Goal: Find specific page/section: Find specific page/section

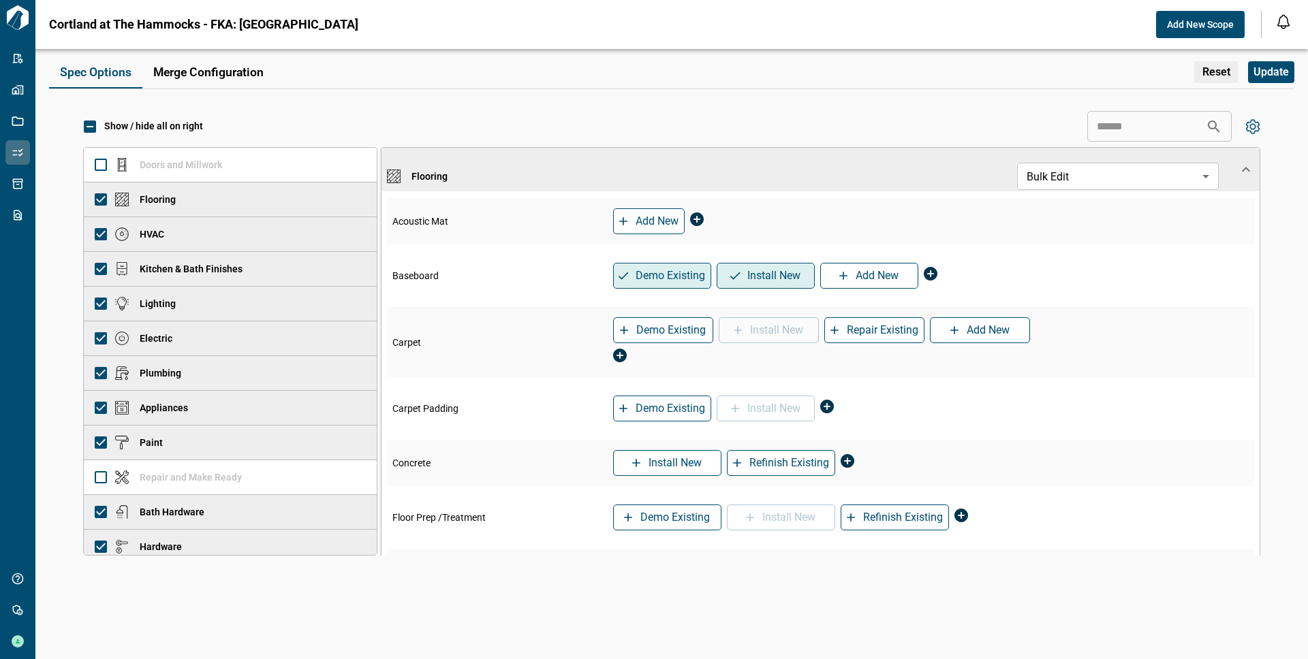
scroll to position [82, 0]
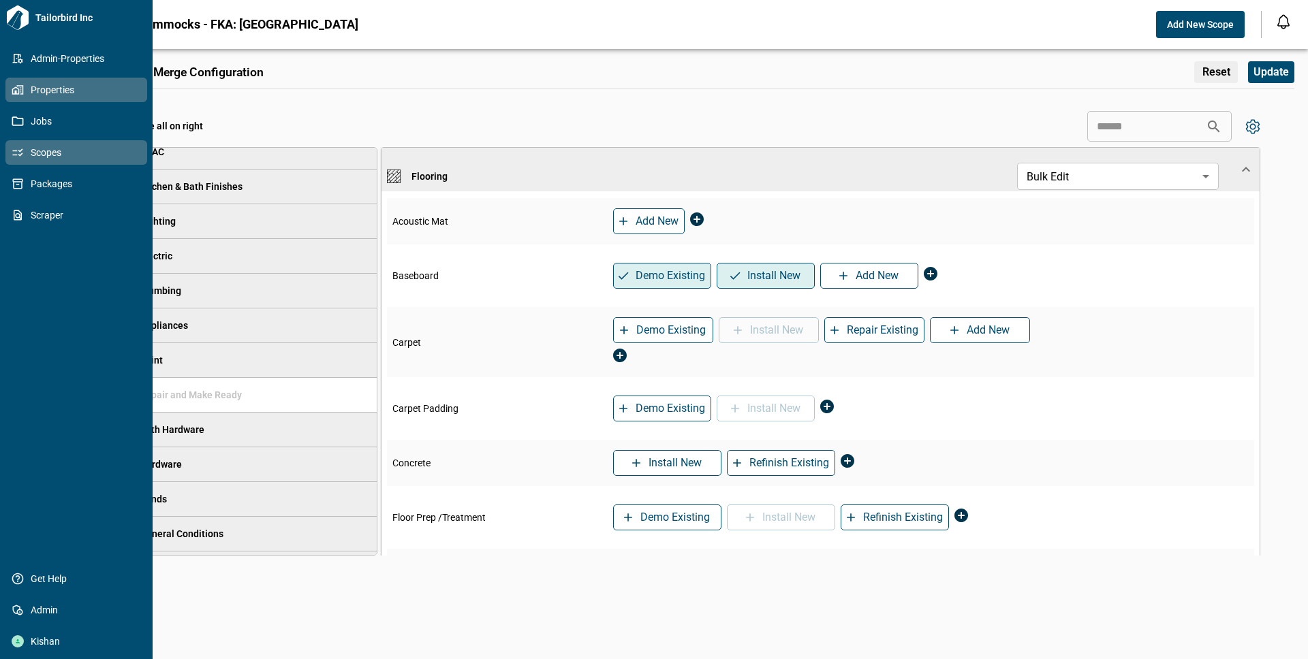
click at [38, 90] on span "Properties" at bounding box center [79, 90] width 110 height 14
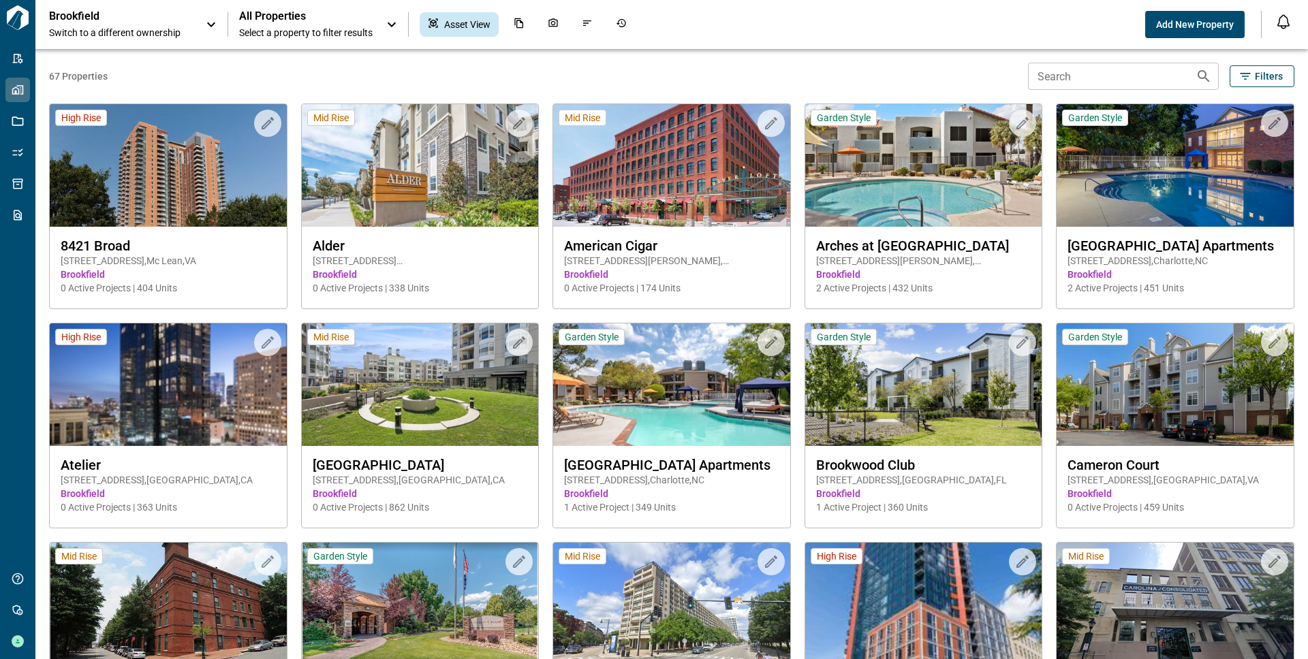
click at [168, 31] on span "Switch to a different ownership" at bounding box center [120, 33] width 143 height 14
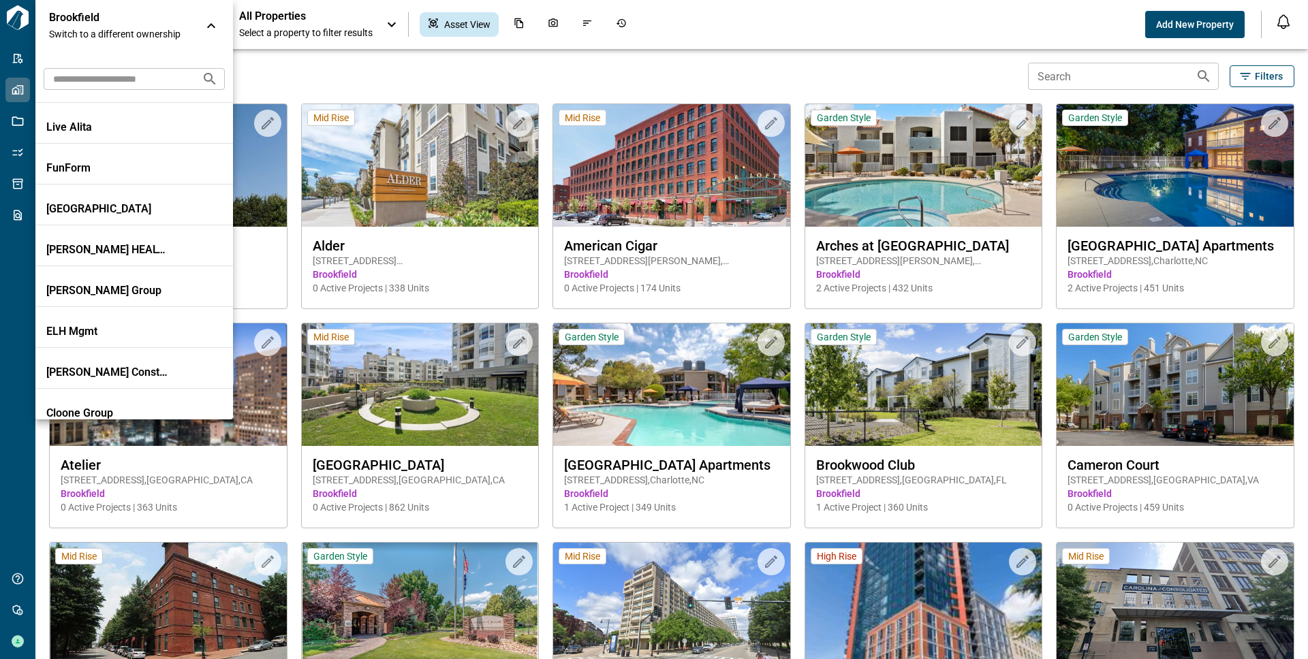
scroll to position [262, 0]
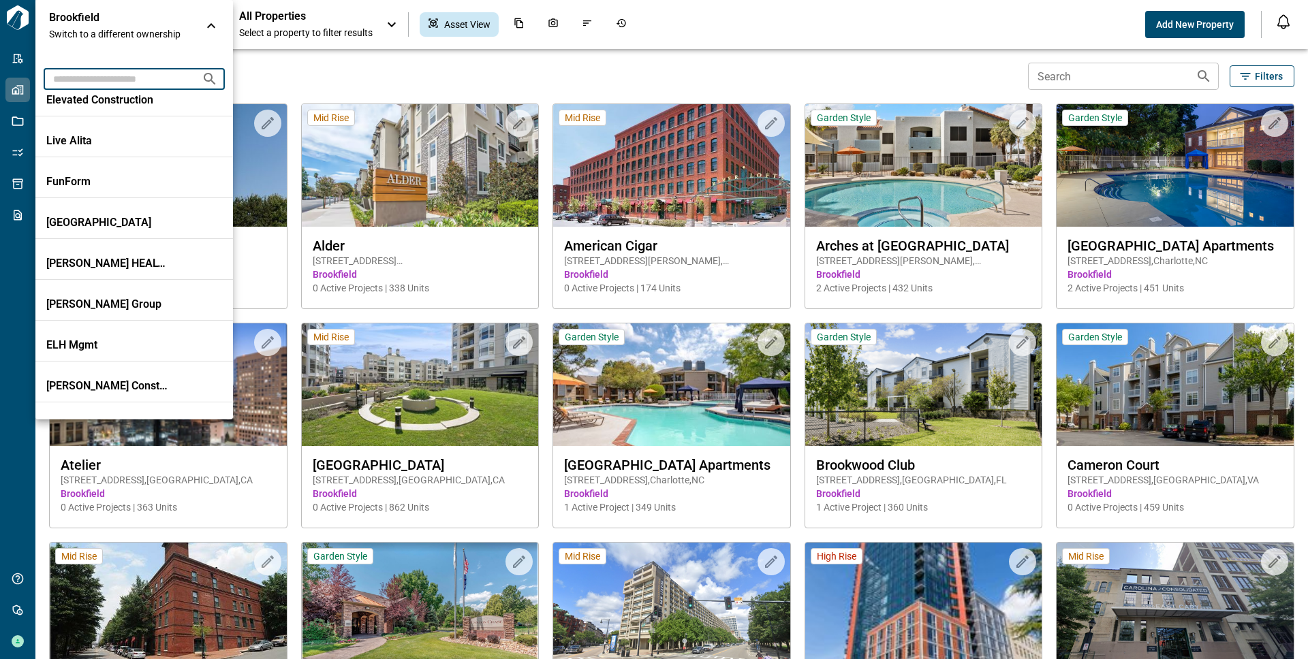
click at [78, 78] on input "text" at bounding box center [117, 78] width 147 height 25
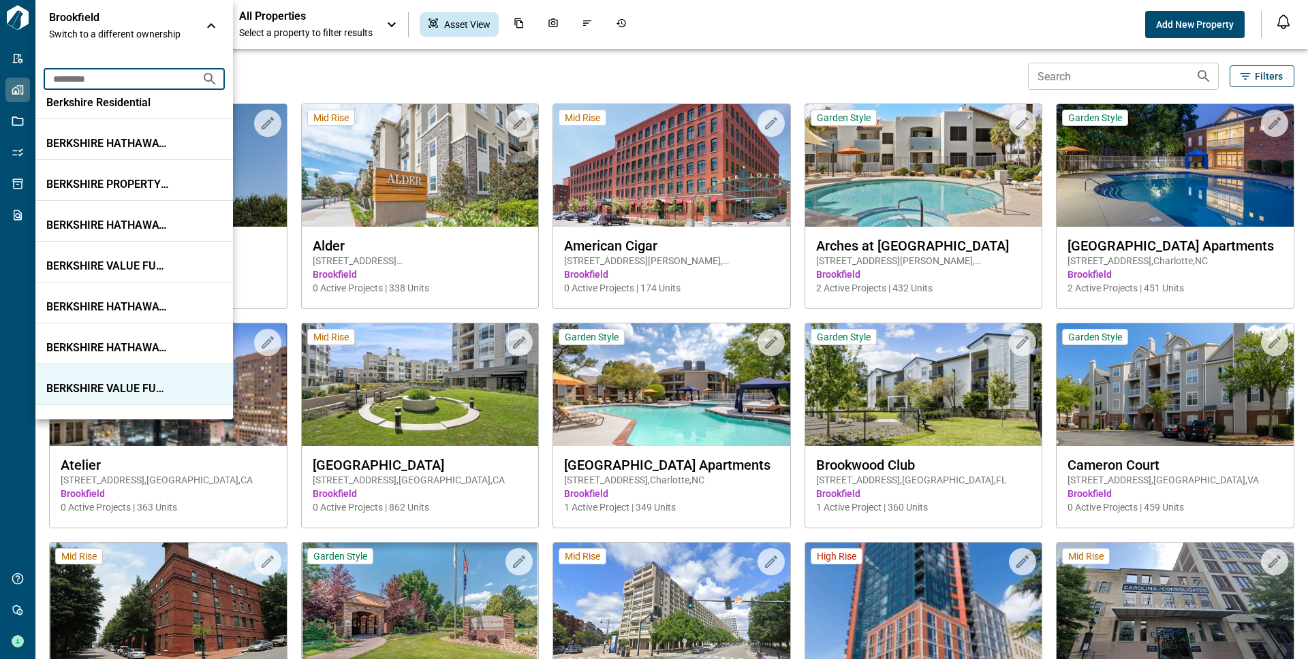
scroll to position [0, 0]
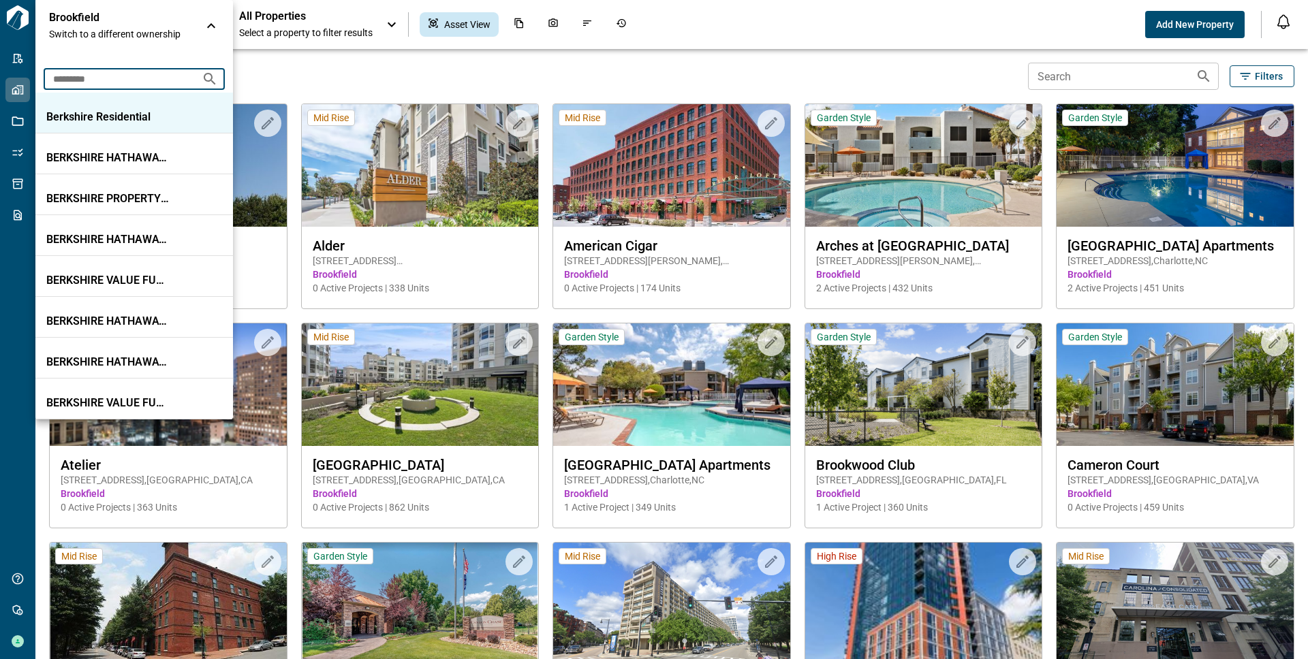
type input "*********"
click at [107, 120] on p "Berkshire Residential" at bounding box center [107, 117] width 123 height 14
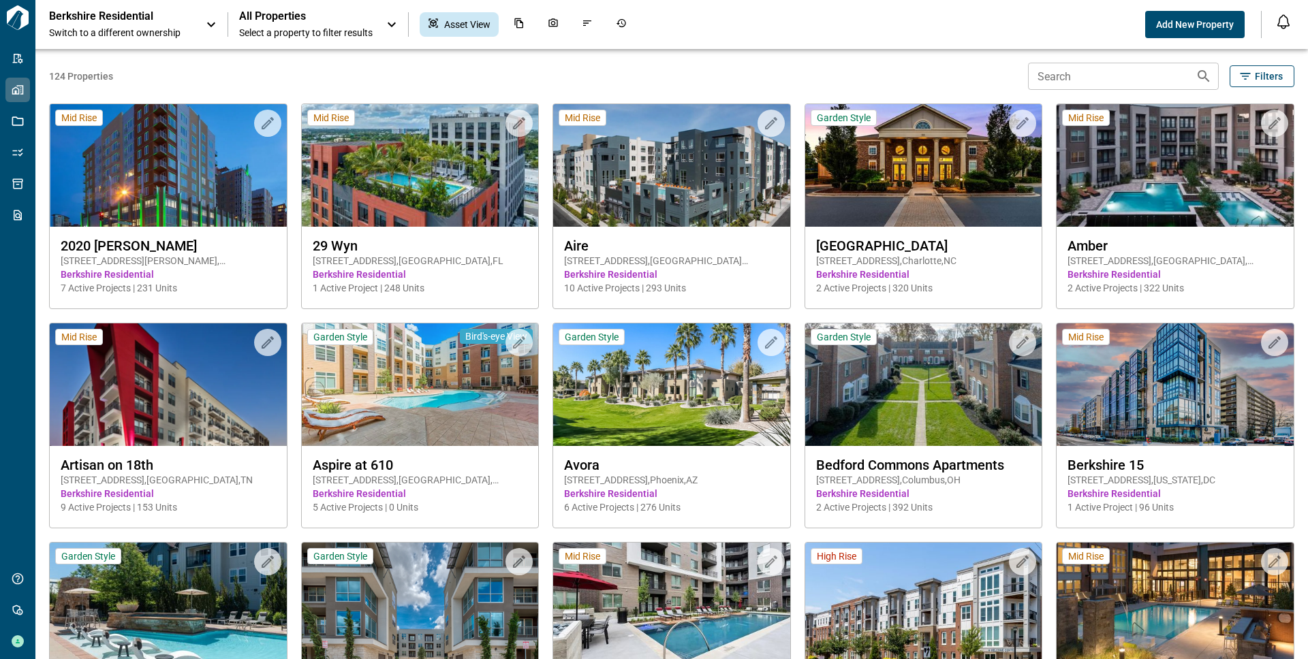
click at [266, 19] on span "All Properties" at bounding box center [305, 17] width 133 height 14
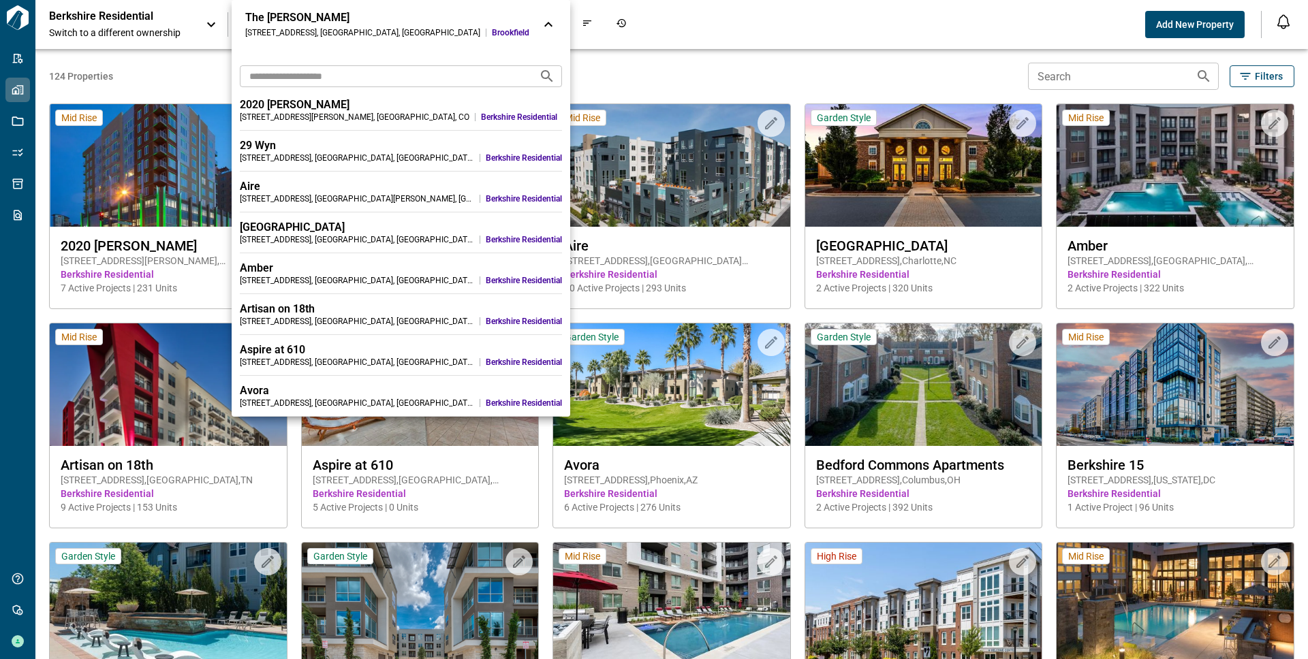
click at [281, 74] on input "text" at bounding box center [384, 75] width 288 height 25
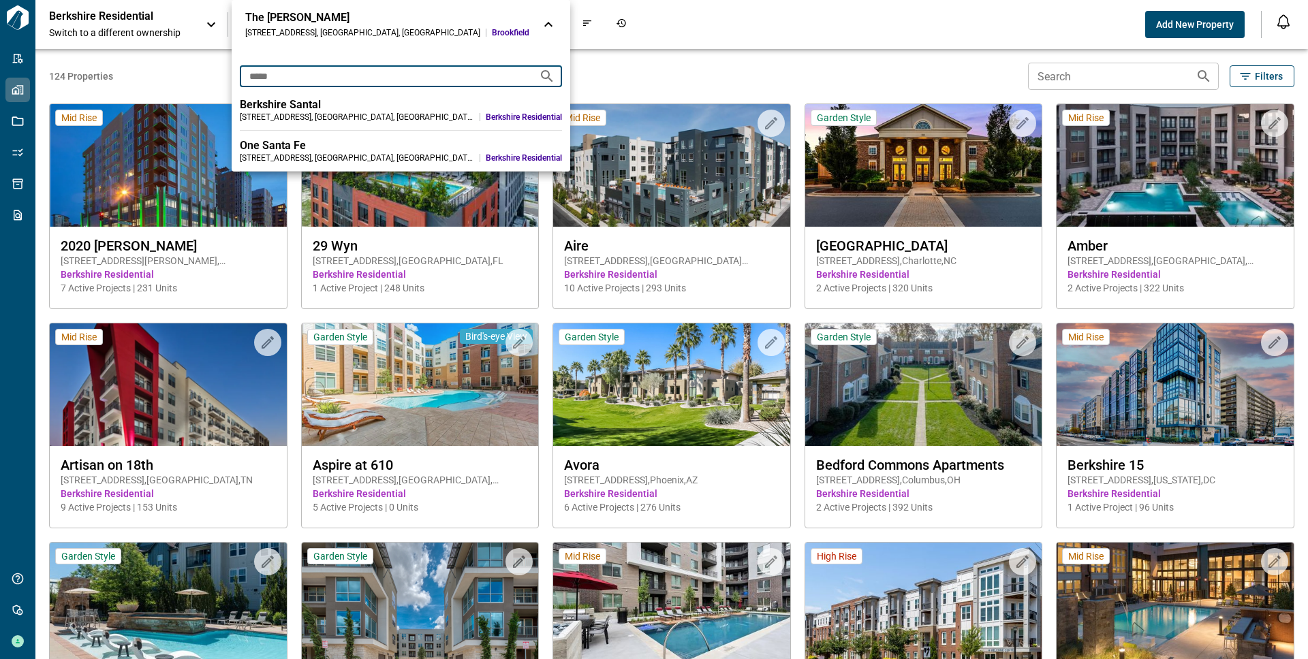
type input "*****"
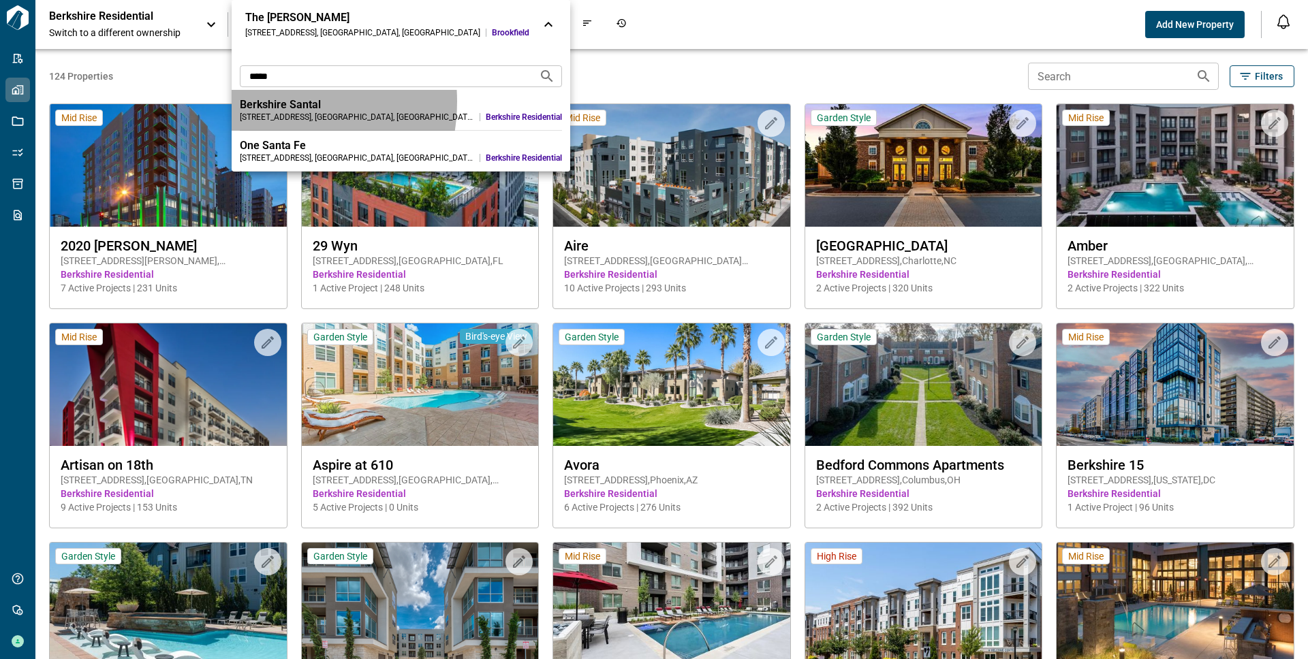
click at [264, 101] on div "Berkshire Santal" at bounding box center [401, 105] width 322 height 14
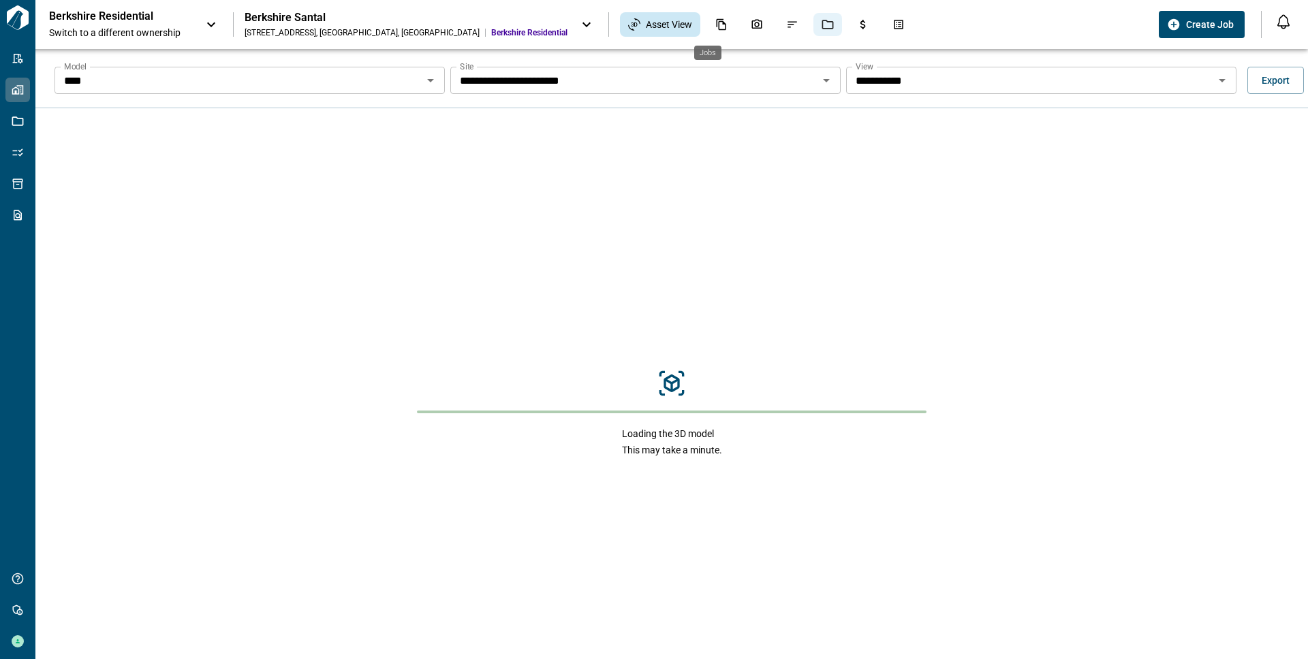
click at [821, 27] on icon "Jobs" at bounding box center [827, 24] width 12 height 12
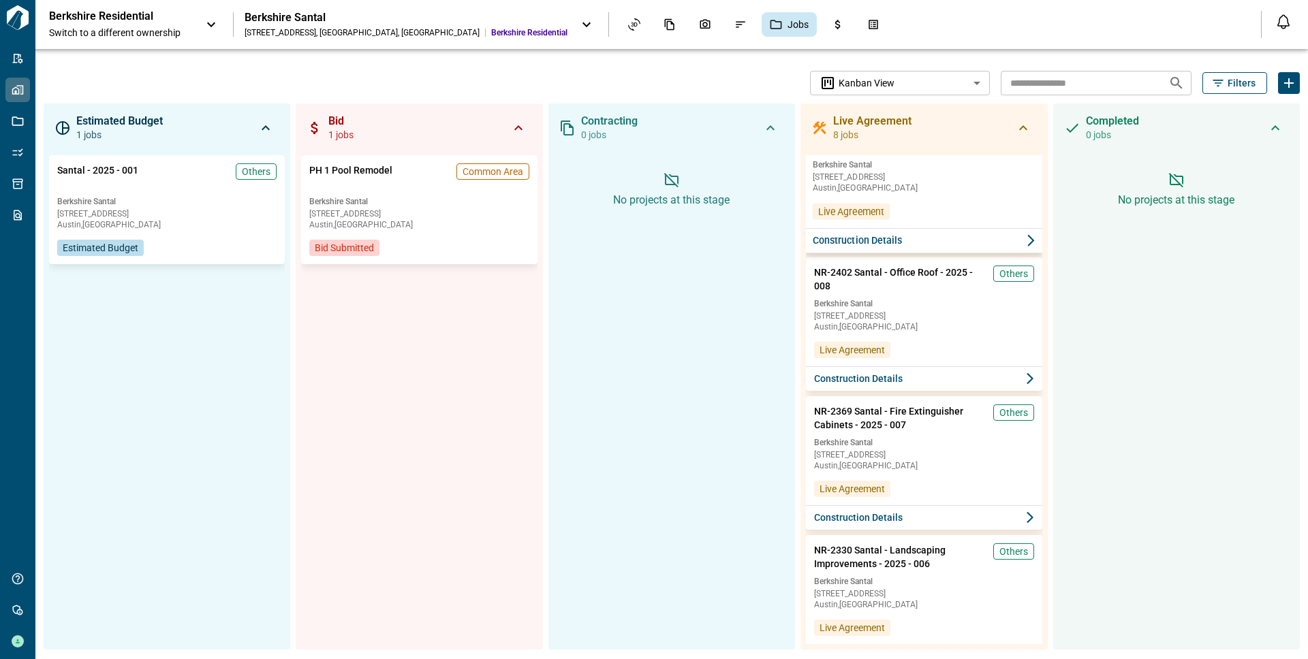
scroll to position [38, 0]
click at [933, 245] on button "Construction Details" at bounding box center [924, 239] width 240 height 25
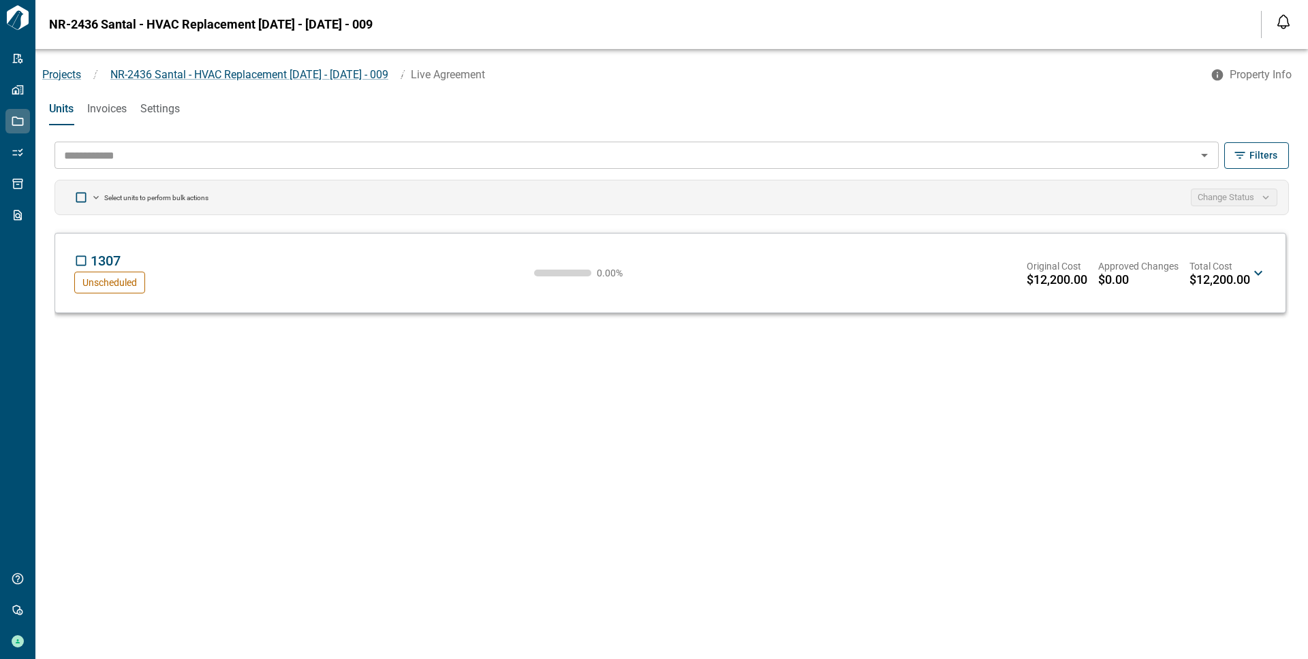
click at [1260, 270] on icon at bounding box center [1258, 273] width 16 height 16
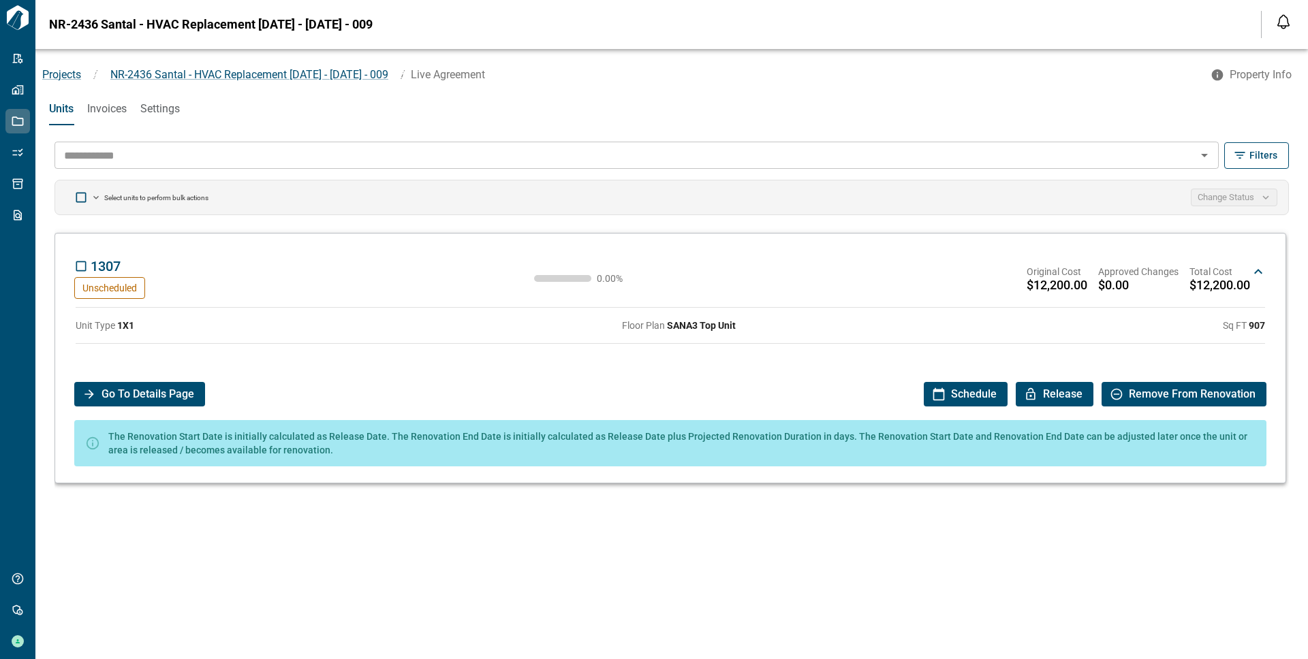
click at [1260, 270] on icon at bounding box center [1258, 272] width 16 height 16
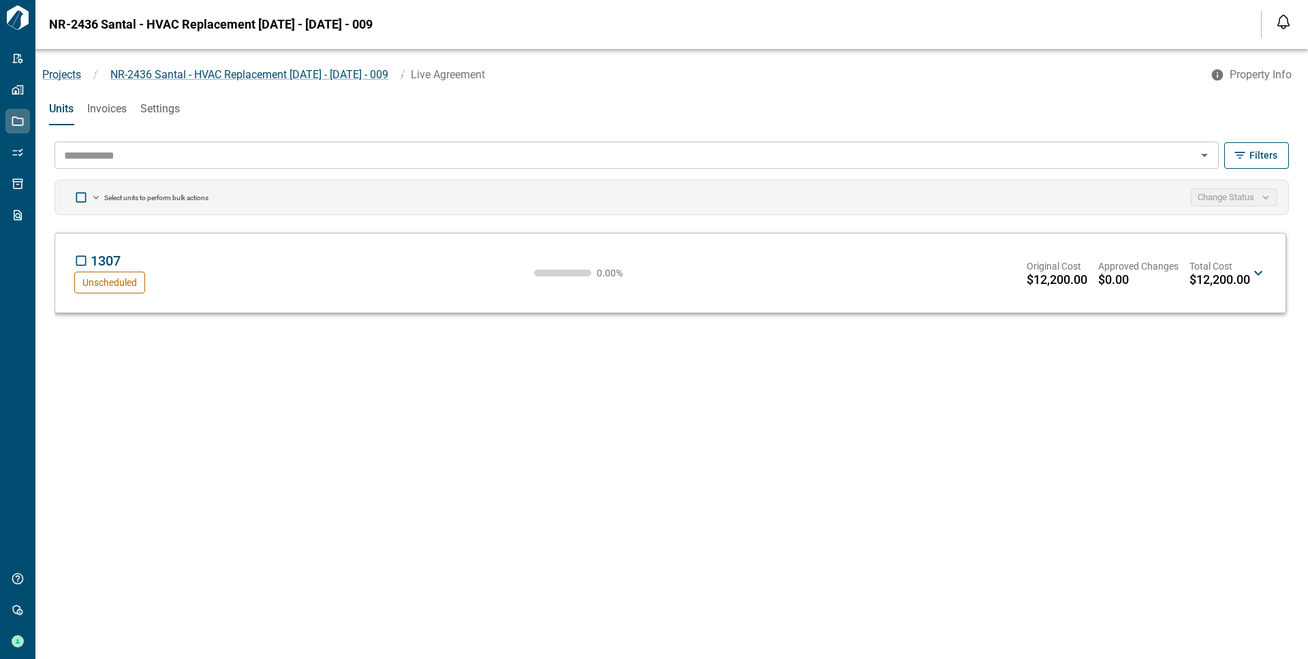
click at [1260, 270] on icon at bounding box center [1258, 273] width 16 height 16
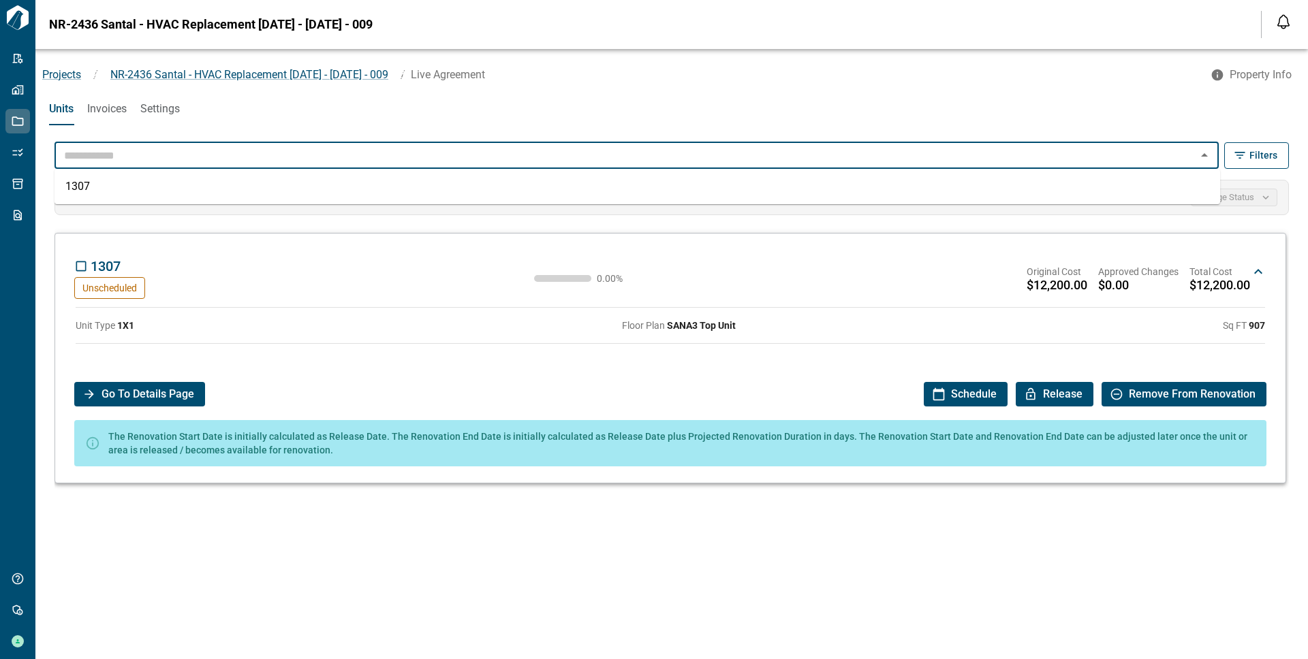
click at [244, 147] on input "text" at bounding box center [625, 155] width 1133 height 19
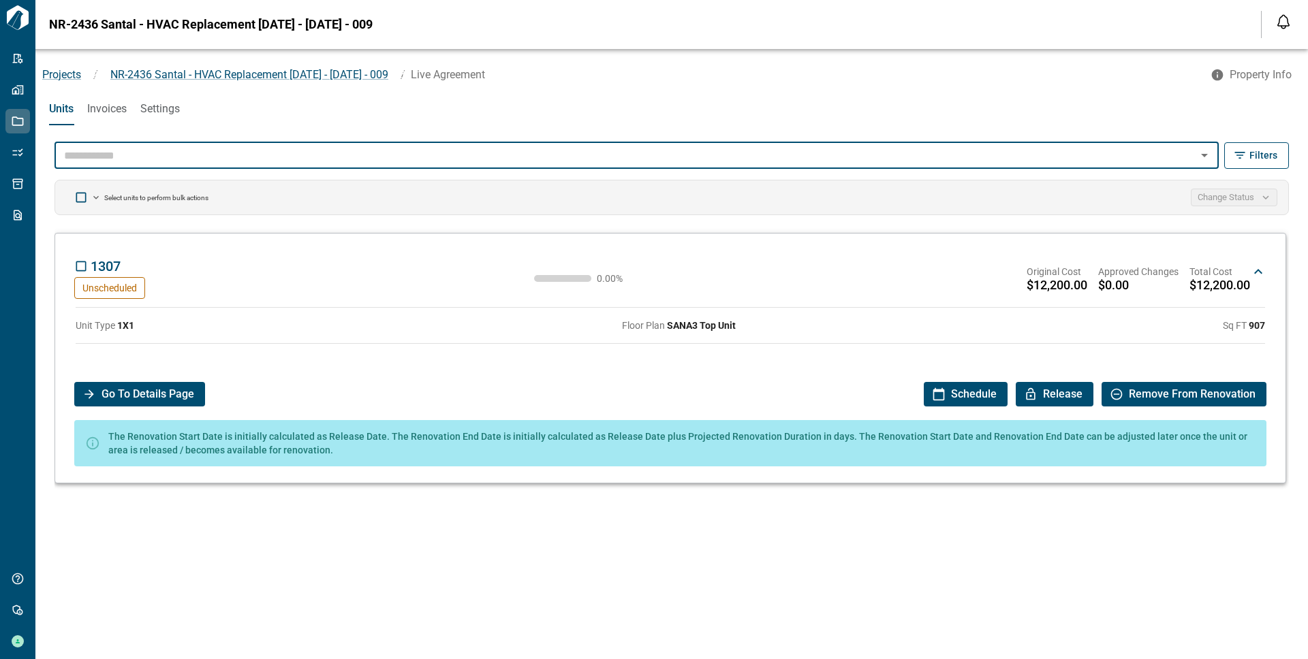
click at [1252, 273] on icon at bounding box center [1258, 272] width 16 height 16
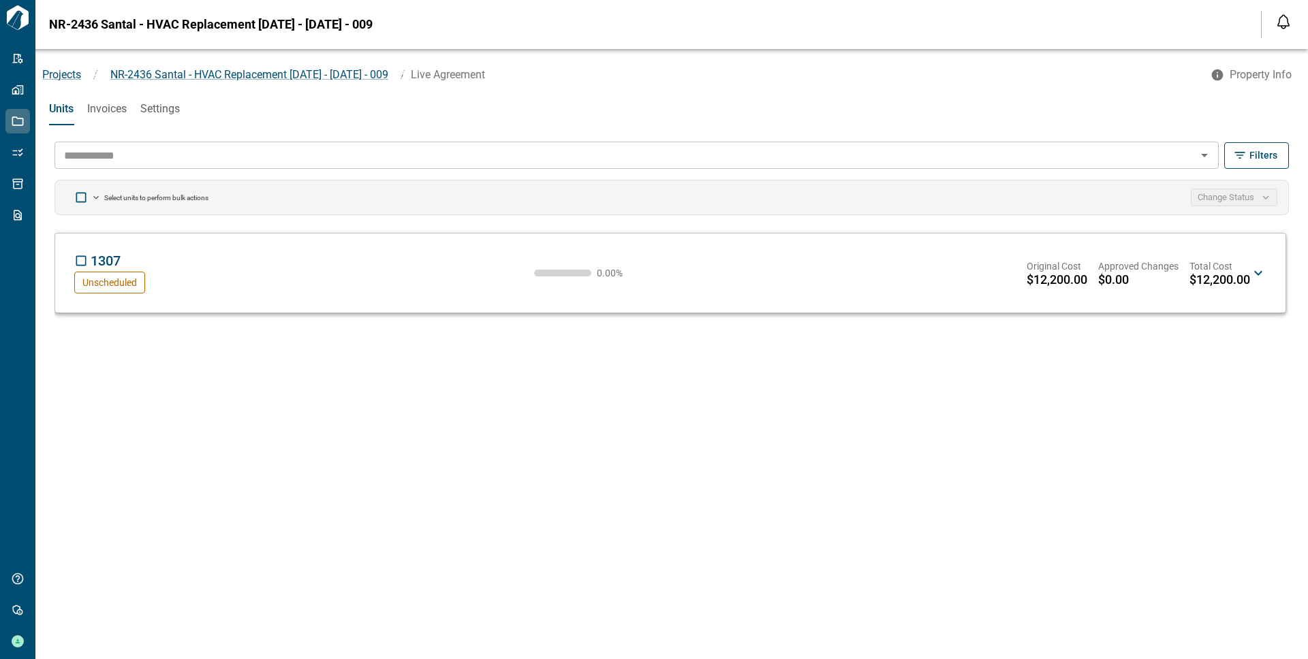
click at [1259, 272] on icon at bounding box center [1258, 273] width 16 height 16
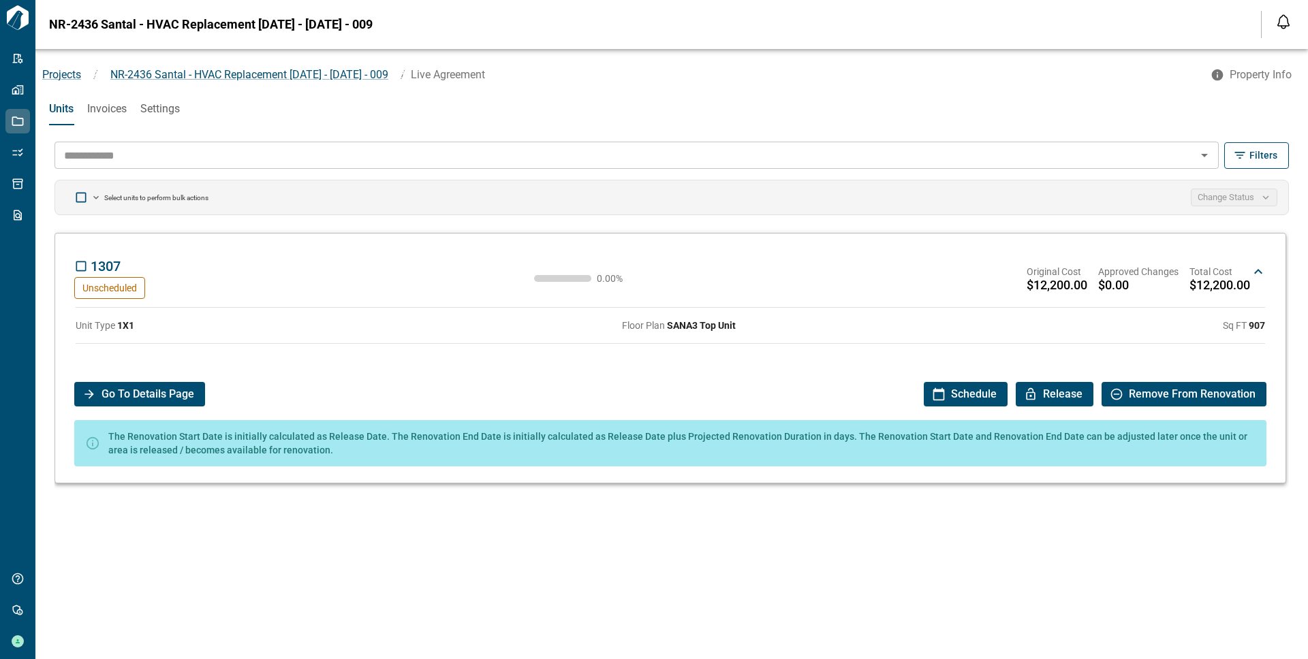
click at [1256, 269] on icon at bounding box center [1258, 272] width 16 height 16
